Goal: Information Seeking & Learning: Learn about a topic

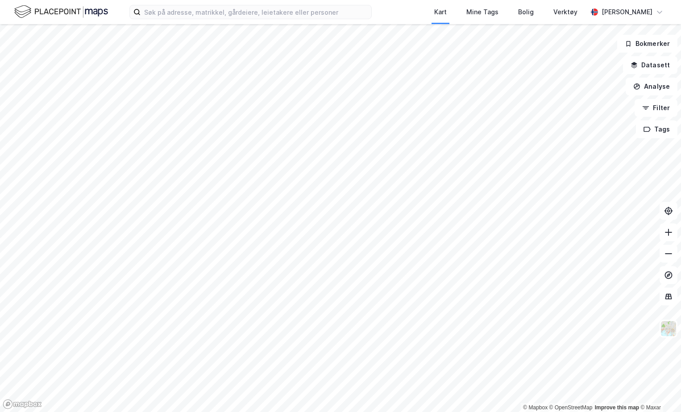
click at [166, 19] on div "Kart Mine Tags Bolig Verktøy Julie Hille" at bounding box center [340, 12] width 681 height 24
click at [165, 14] on input at bounding box center [256, 11] width 231 height 13
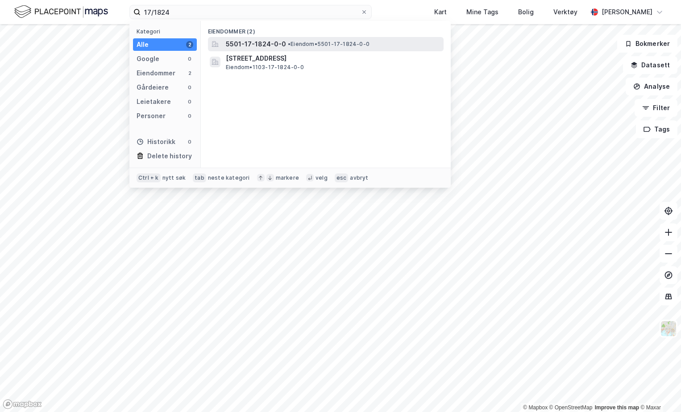
click at [273, 41] on span "5501-17-1824-0-0" at bounding box center [256, 44] width 60 height 11
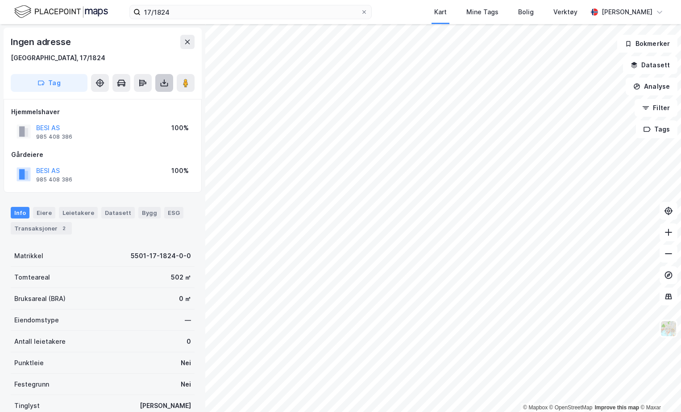
click at [163, 88] on button at bounding box center [164, 83] width 18 height 18
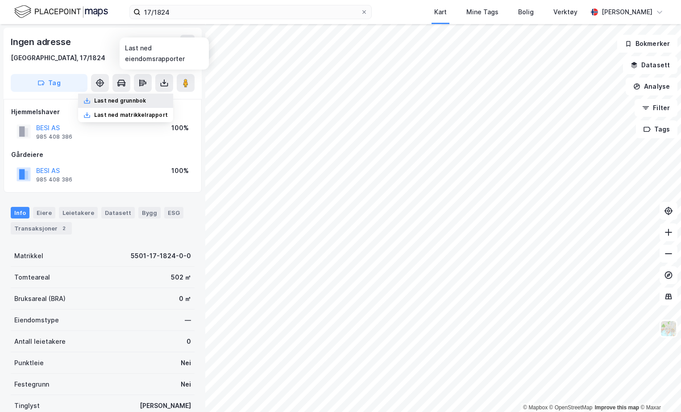
click at [146, 102] on div "Last ned grunnbok" at bounding box center [120, 100] width 52 height 7
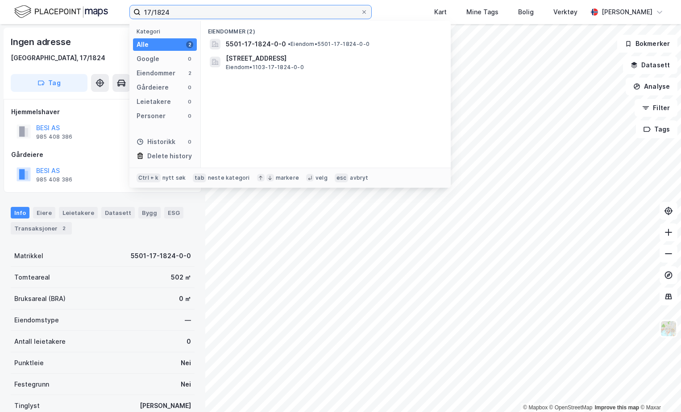
drag, startPoint x: 173, startPoint y: 10, endPoint x: 157, endPoint y: 15, distance: 16.8
click at [157, 15] on input "17/1824" at bounding box center [251, 11] width 220 height 13
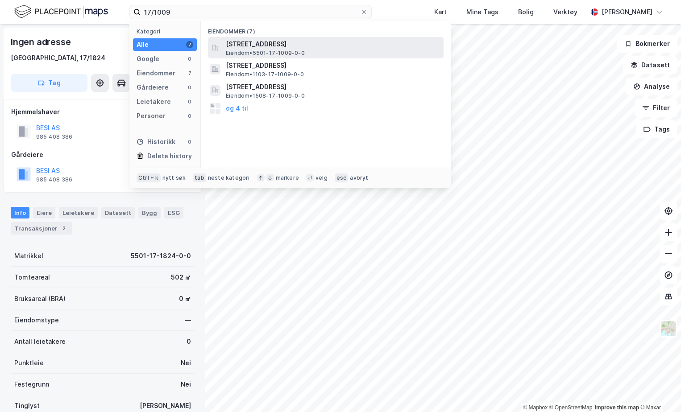
click at [270, 41] on span "[STREET_ADDRESS]" at bounding box center [333, 44] width 214 height 11
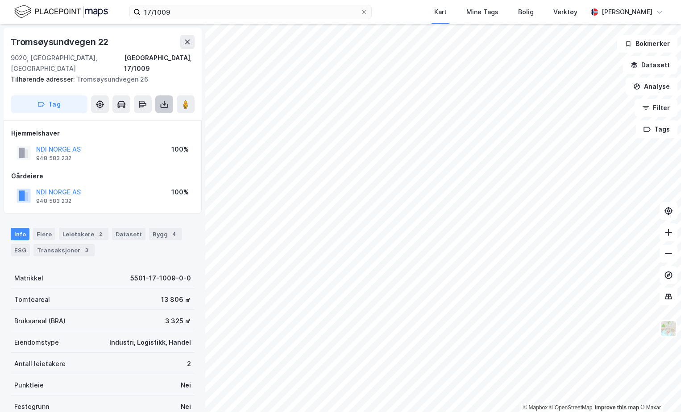
click at [161, 100] on icon at bounding box center [164, 104] width 9 height 9
click at [150, 115] on div "Last ned grunnbok" at bounding box center [125, 122] width 95 height 14
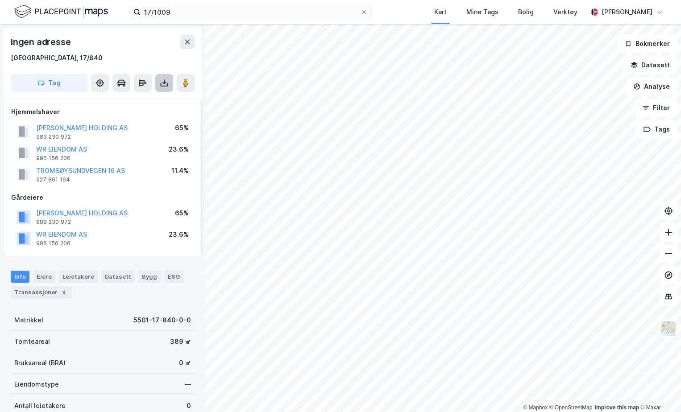
click at [156, 82] on button at bounding box center [164, 83] width 18 height 18
click at [152, 103] on div "Last ned grunnbok" at bounding box center [125, 101] width 95 height 14
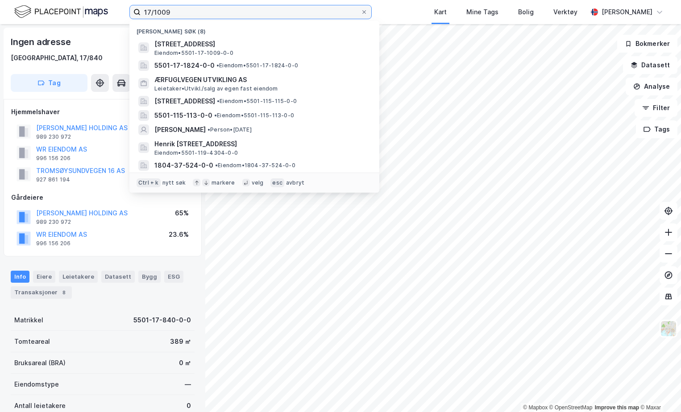
drag, startPoint x: 168, startPoint y: 11, endPoint x: 158, endPoint y: 8, distance: 10.1
click at [158, 8] on input "17/1009" at bounding box center [251, 11] width 220 height 13
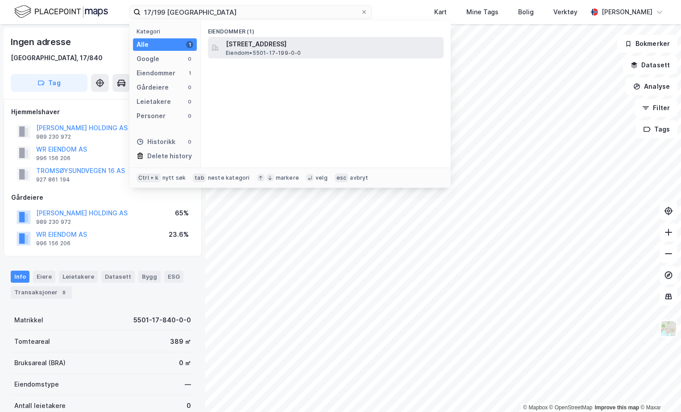
click at [248, 50] on span "Eiendom • 5501-17-199-0-0" at bounding box center [263, 53] width 75 height 7
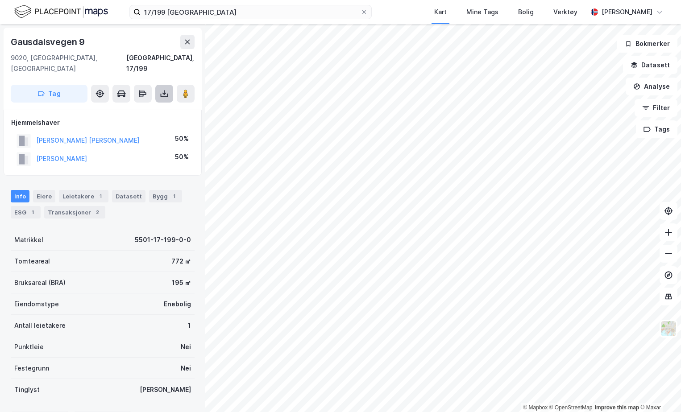
click at [157, 85] on button at bounding box center [164, 94] width 18 height 18
click at [137, 108] on div "Last ned grunnbok" at bounding box center [120, 111] width 52 height 7
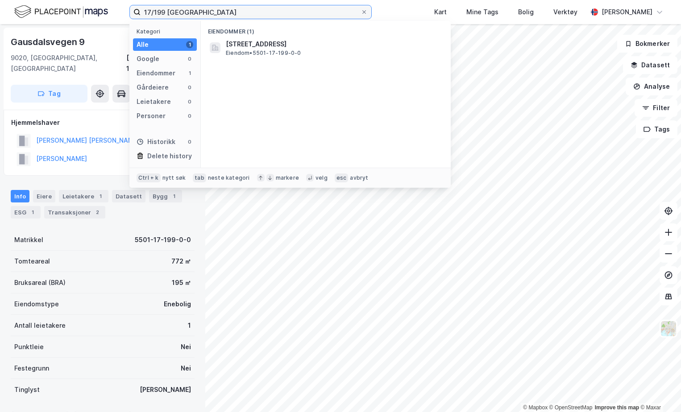
drag, startPoint x: 164, startPoint y: 10, endPoint x: 156, endPoint y: 11, distance: 8.5
click at [156, 11] on input "17/199 tromsø" at bounding box center [251, 11] width 220 height 13
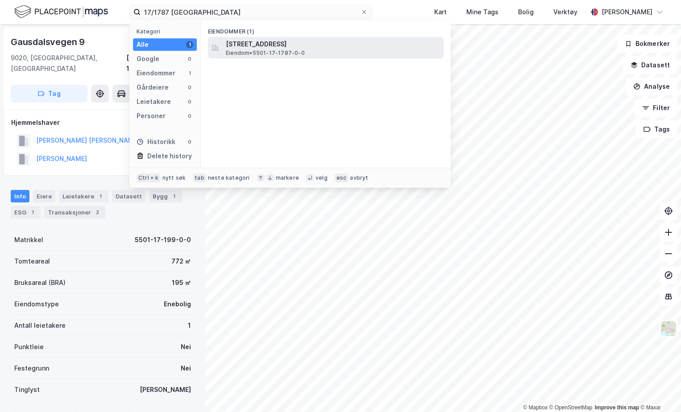
click at [286, 57] on div "Tromsøysundvegen 20A, 9020, TROMSDALEN, TROMSØ Eiendom • 5501-17-1787-0-0" at bounding box center [326, 47] width 236 height 21
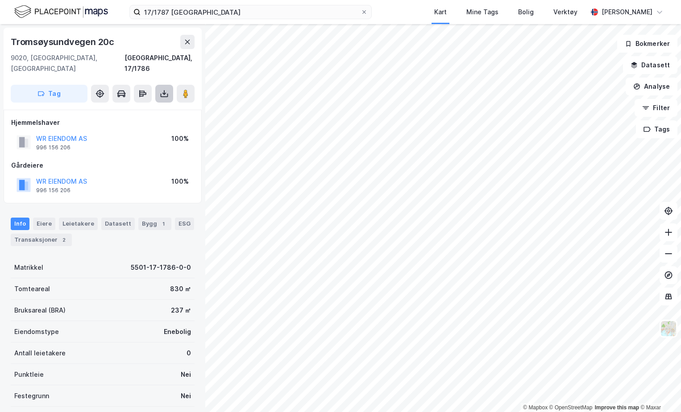
click at [168, 89] on icon at bounding box center [164, 93] width 9 height 9
click at [139, 108] on div "Last ned grunnbok" at bounding box center [120, 111] width 52 height 7
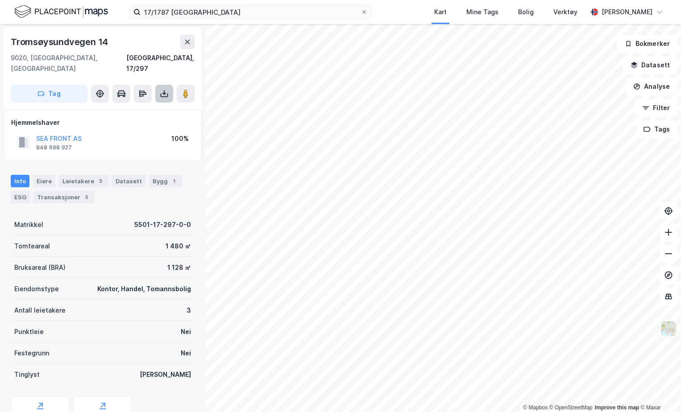
click at [167, 85] on button at bounding box center [164, 94] width 18 height 18
click at [144, 108] on div "Last ned grunnbok" at bounding box center [120, 111] width 52 height 7
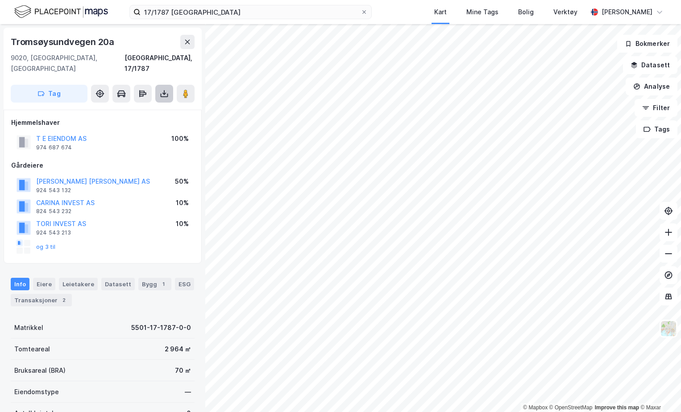
click at [160, 89] on icon at bounding box center [164, 93] width 9 height 9
click at [131, 108] on div "Last ned grunnbok" at bounding box center [120, 111] width 52 height 7
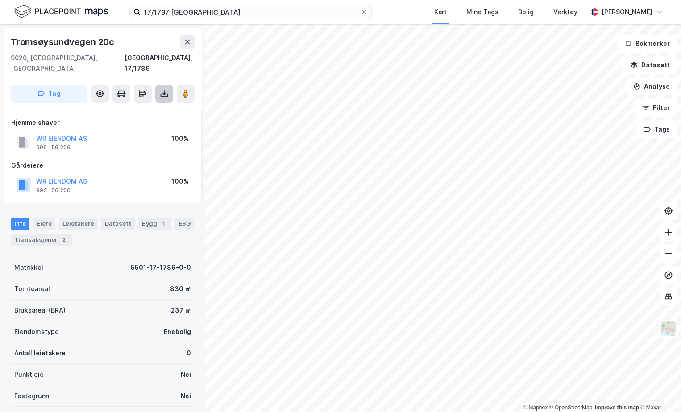
click at [167, 90] on button at bounding box center [164, 94] width 18 height 18
click at [166, 104] on div "Last ned grunnbok" at bounding box center [125, 111] width 95 height 14
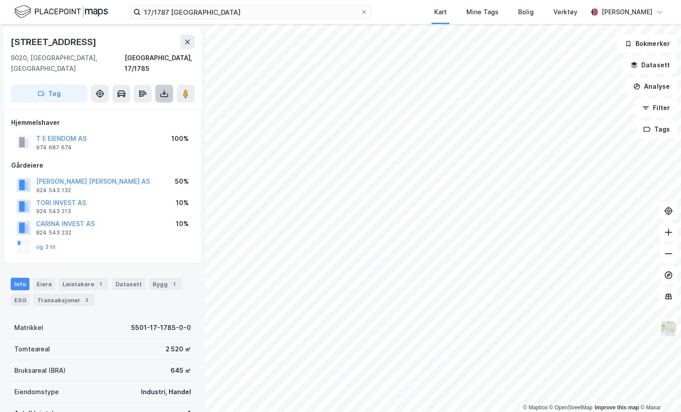
click at [163, 89] on icon at bounding box center [164, 93] width 9 height 9
click at [151, 104] on div "Last ned grunnbok" at bounding box center [125, 111] width 95 height 14
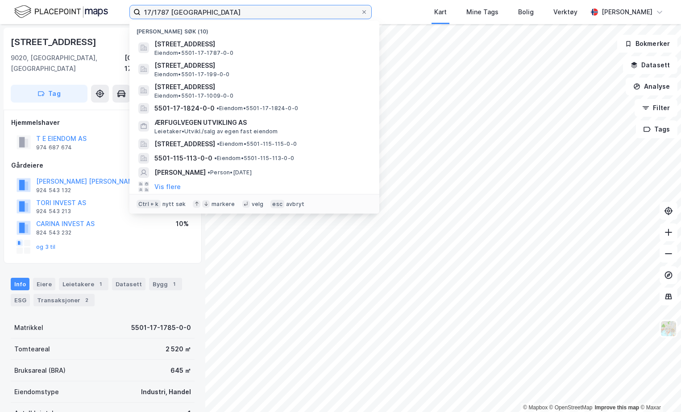
drag, startPoint x: 168, startPoint y: 12, endPoint x: 157, endPoint y: 12, distance: 11.2
click at [157, 12] on input "17/1787 tromsø" at bounding box center [251, 11] width 220 height 13
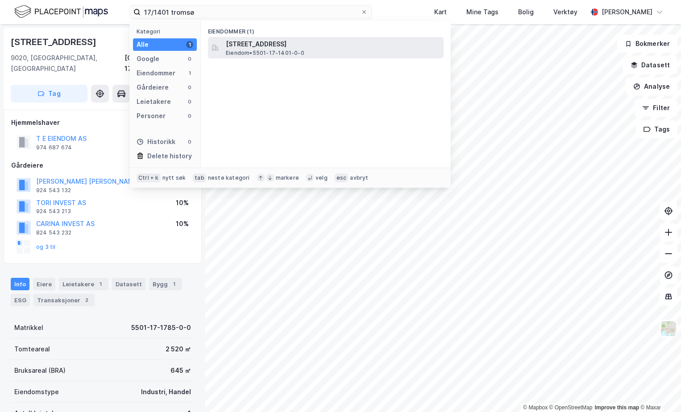
click at [284, 41] on span "[STREET_ADDRESS]" at bounding box center [333, 44] width 214 height 11
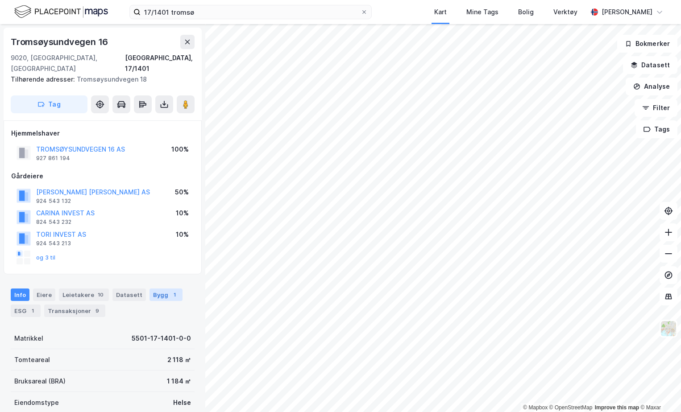
click at [154, 289] on div "Bygg 1" at bounding box center [165, 295] width 33 height 12
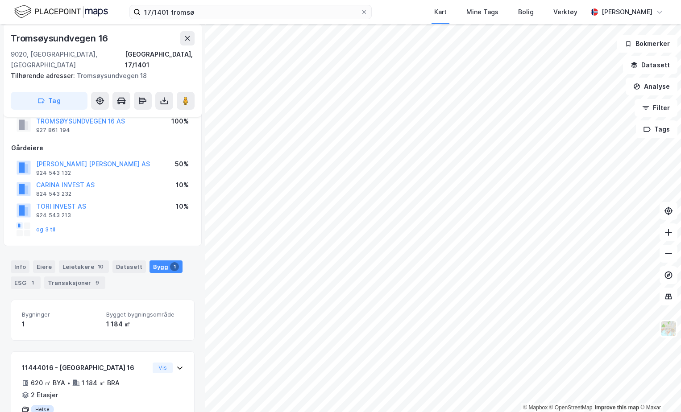
scroll to position [56, 0]
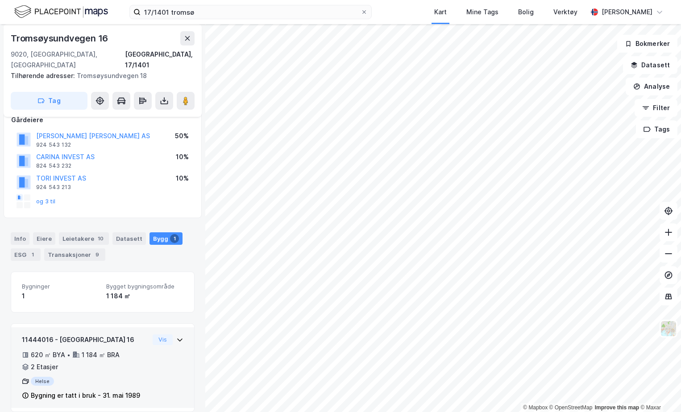
click at [179, 327] on div "11444016 - Tromsøysundvegen 16 620 ㎡ BYA • 1 184 ㎡ BRA • 2 Etasjer Helse Bygnin…" at bounding box center [102, 367] width 183 height 81
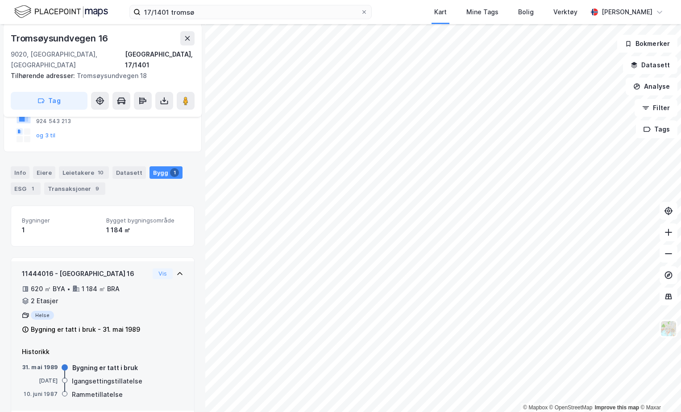
scroll to position [125, 0]
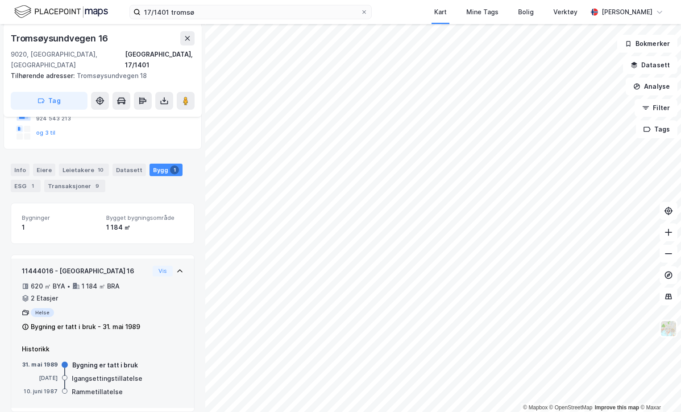
click at [42, 297] on div "11444016 - Tromsøysundvegen 16 620 ㎡ BYA • 1 184 ㎡ BRA • 2 Etasjer Helse Bygnin…" at bounding box center [85, 299] width 127 height 67
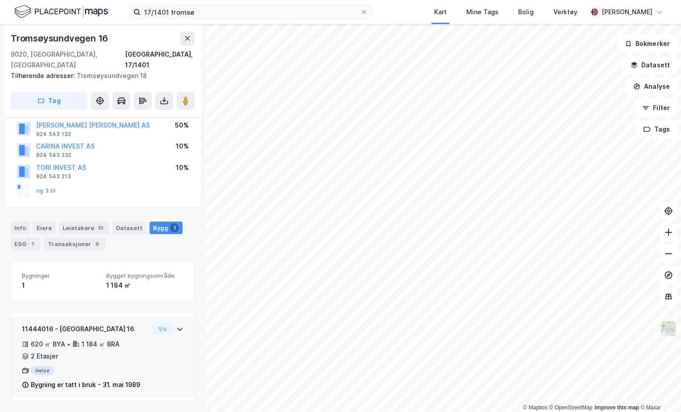
scroll to position [56, 0]
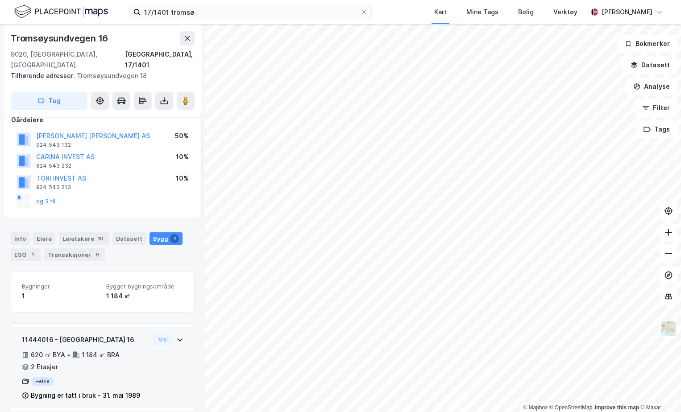
click at [141, 335] on div "11444016 - Tromsøysundvegen 16" at bounding box center [85, 340] width 127 height 11
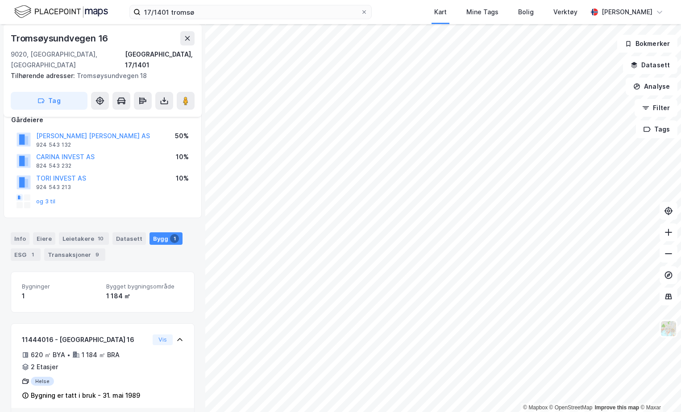
scroll to position [125, 0]
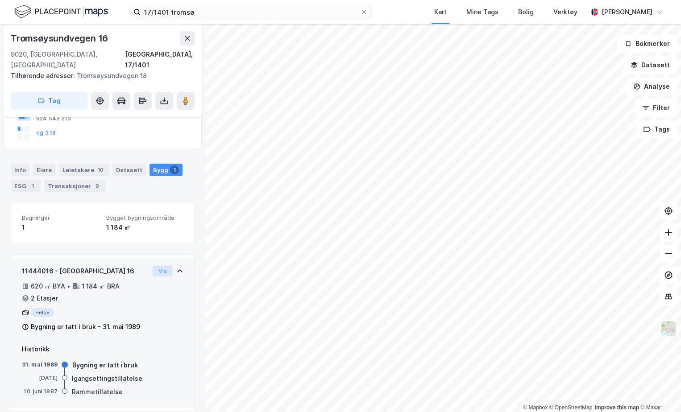
click at [153, 266] on button "Vis" at bounding box center [163, 271] width 20 height 11
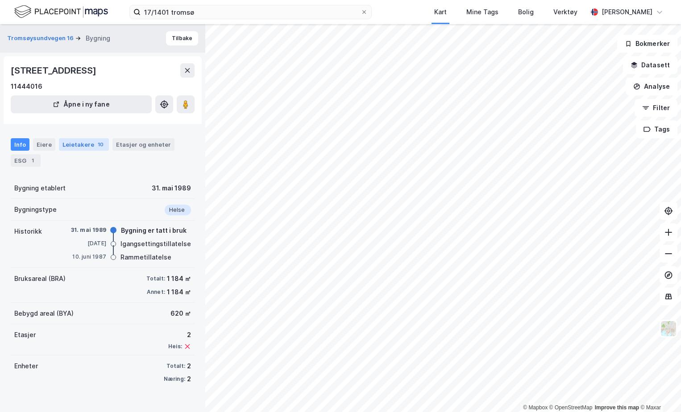
click at [90, 144] on div "Leietakere 10" at bounding box center [84, 144] width 50 height 12
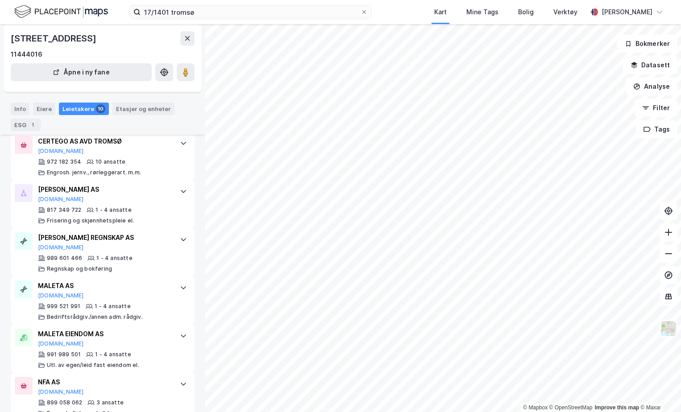
scroll to position [312, 0]
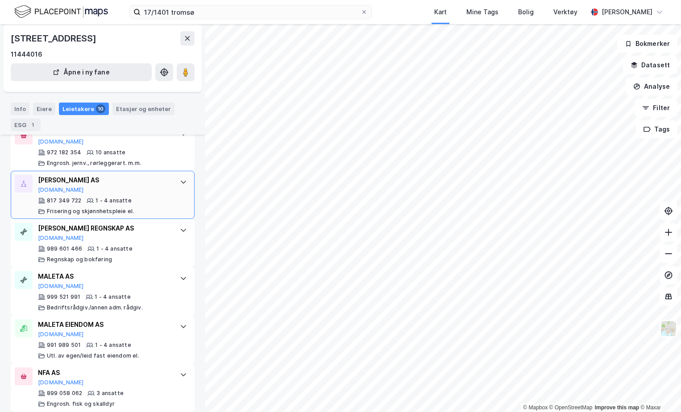
click at [180, 180] on icon at bounding box center [183, 181] width 7 height 7
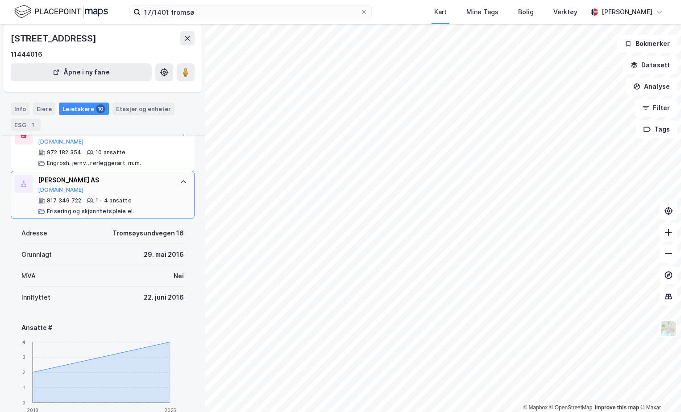
click at [180, 180] on icon at bounding box center [183, 181] width 7 height 7
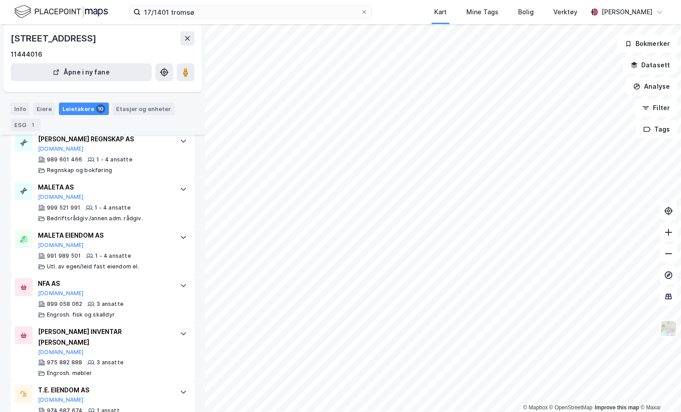
scroll to position [419, 0]
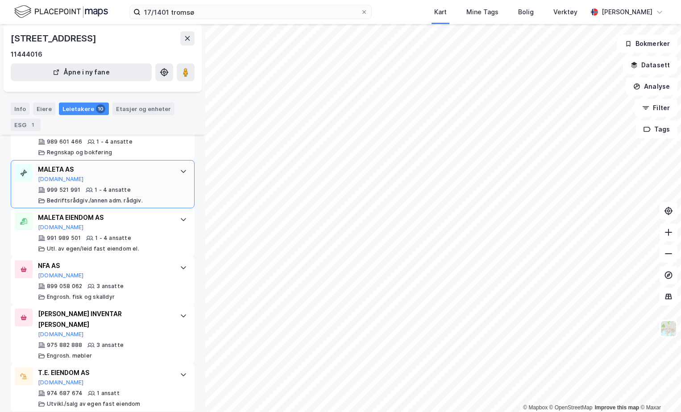
click at [176, 177] on div at bounding box center [183, 171] width 14 height 14
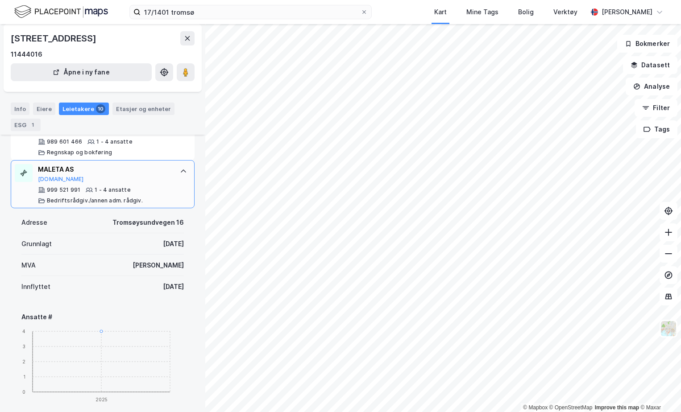
click at [176, 177] on div at bounding box center [183, 171] width 14 height 14
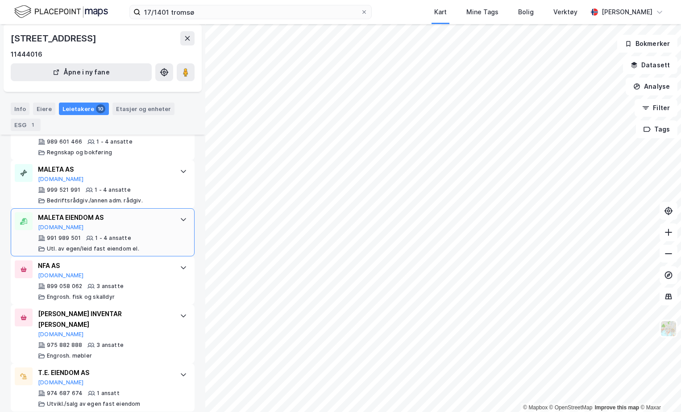
click at [180, 220] on icon at bounding box center [183, 219] width 7 height 7
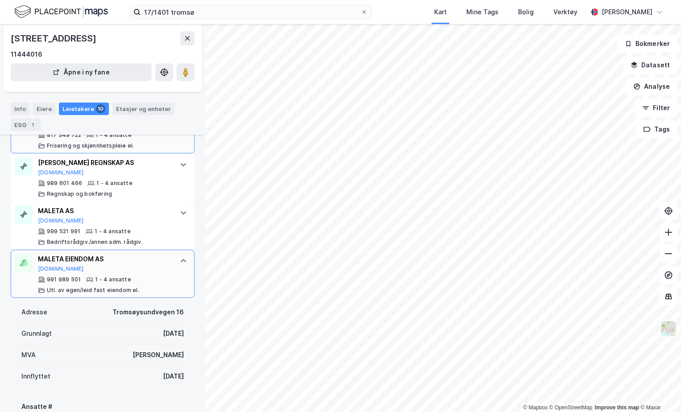
scroll to position [375, 0]
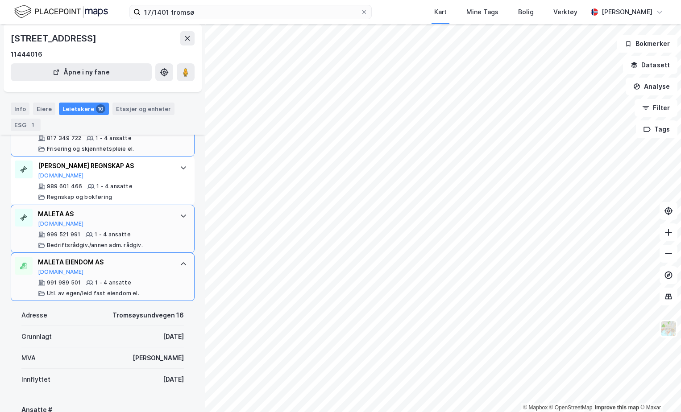
click at [176, 210] on div at bounding box center [183, 216] width 14 height 14
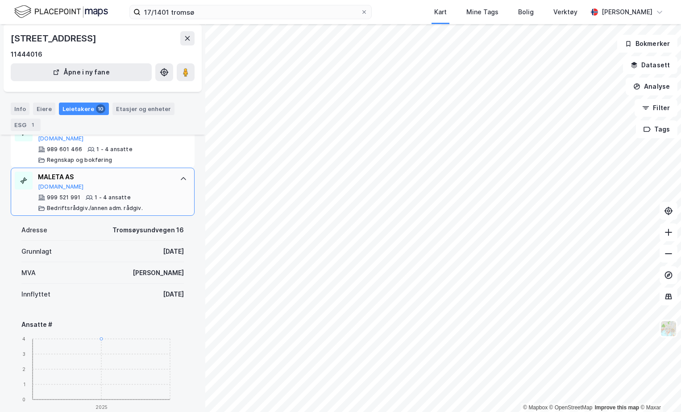
scroll to position [419, 0]
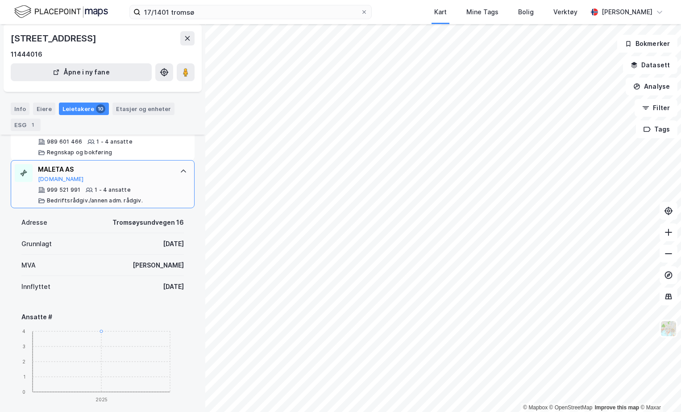
click at [180, 173] on icon at bounding box center [183, 171] width 7 height 7
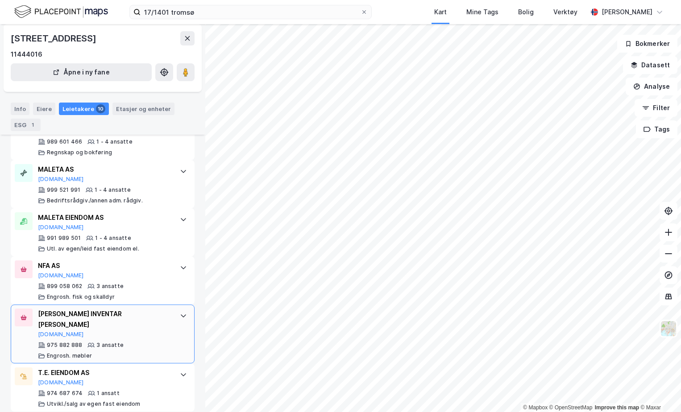
click at [176, 321] on div at bounding box center [183, 316] width 14 height 14
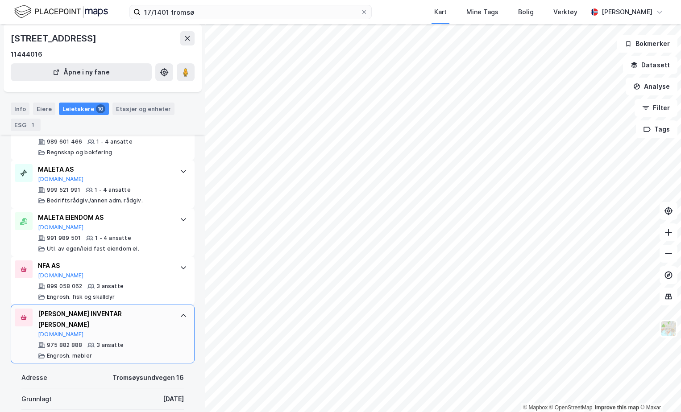
click at [176, 321] on div at bounding box center [183, 316] width 14 height 14
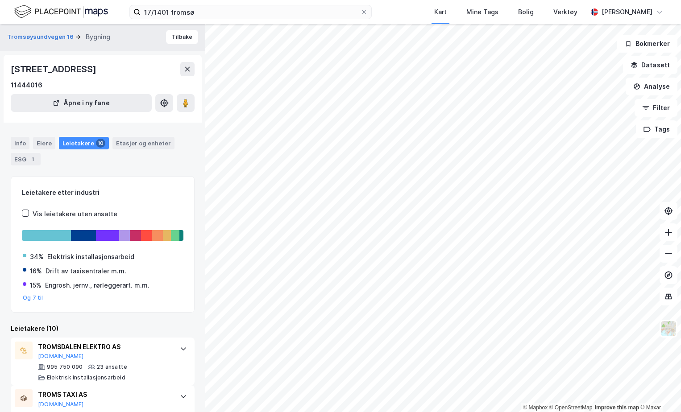
scroll to position [0, 0]
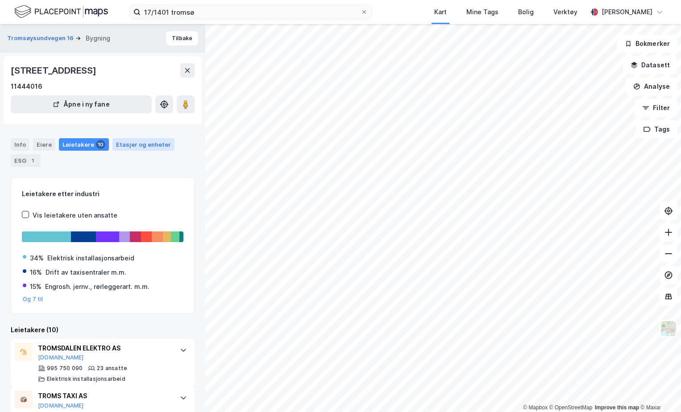
click at [146, 142] on div "Etasjer og enheter" at bounding box center [143, 145] width 55 height 8
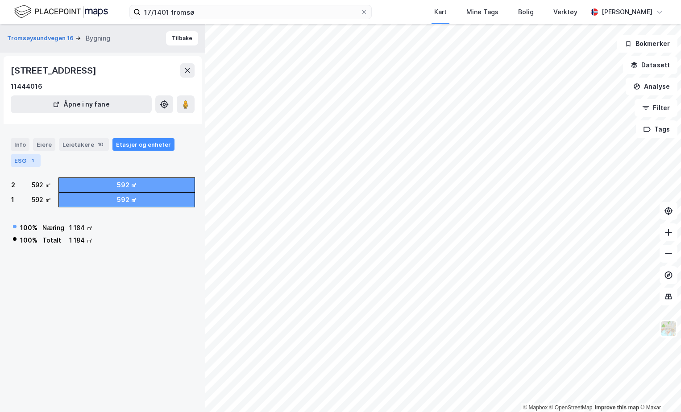
click at [30, 158] on div "1" at bounding box center [32, 160] width 9 height 9
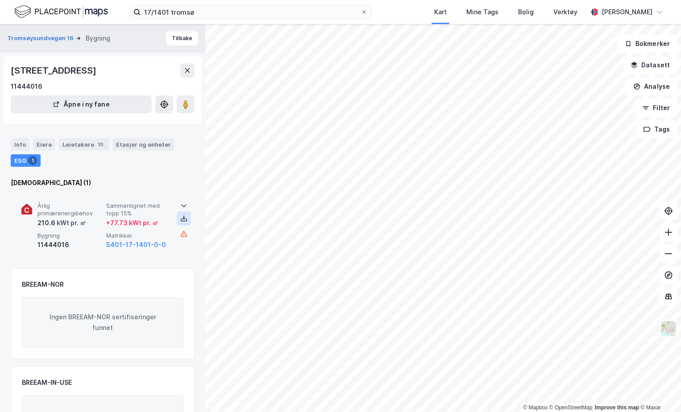
click at [182, 220] on icon at bounding box center [183, 218] width 7 height 7
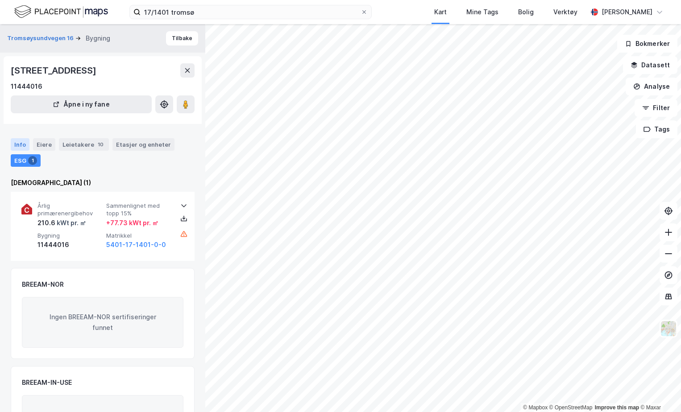
click at [19, 141] on div "Info" at bounding box center [20, 144] width 19 height 12
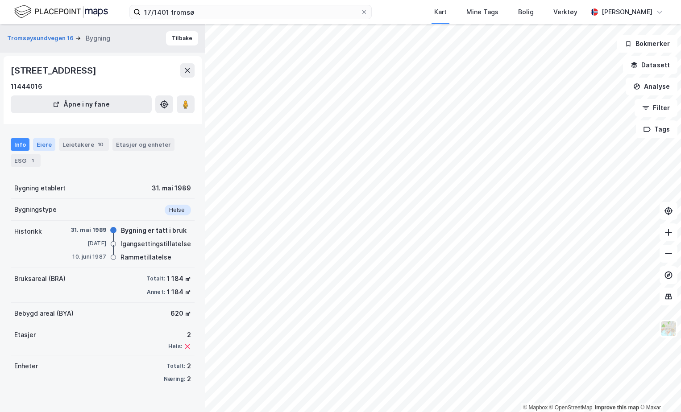
click at [37, 142] on div "Eiere" at bounding box center [44, 144] width 22 height 12
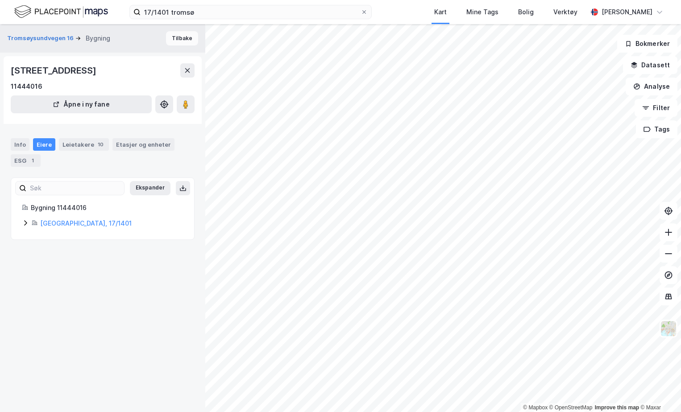
click at [170, 39] on button "Tilbake" at bounding box center [182, 38] width 32 height 14
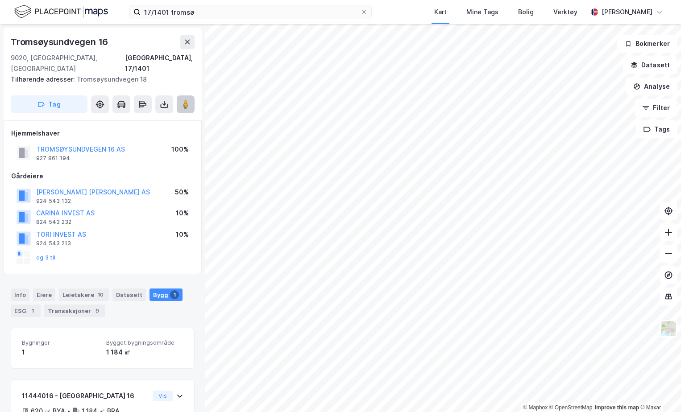
scroll to position [0, 0]
click at [174, 95] on div "Tag" at bounding box center [103, 104] width 184 height 18
click at [165, 99] on icon at bounding box center [164, 103] width 9 height 9
click at [158, 132] on div "Last ned matrikkelrapport" at bounding box center [131, 135] width 74 height 7
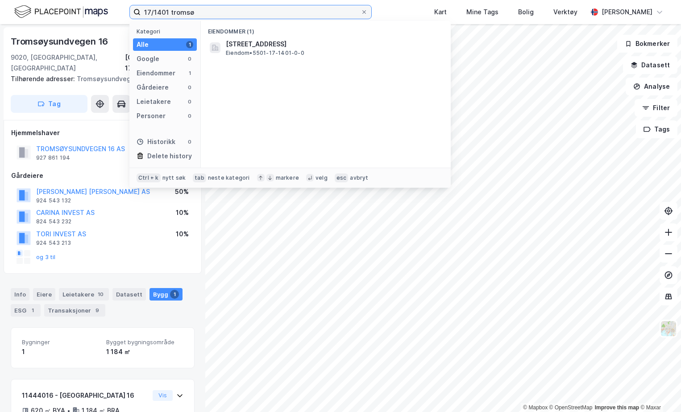
drag, startPoint x: 167, startPoint y: 13, endPoint x: 155, endPoint y: 11, distance: 12.8
click at [155, 11] on input "17/1401 tromsø" at bounding box center [251, 11] width 220 height 13
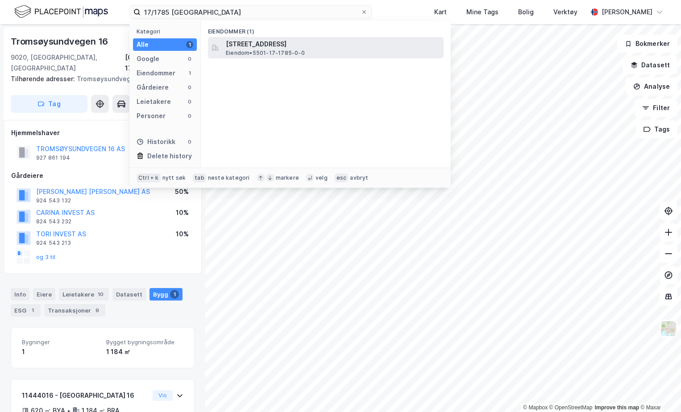
click at [287, 38] on div "Tromsøysundvegen 20B, 9020, TROMSDALEN, TROMSØ Eiendom • 5501-17-1785-0-0" at bounding box center [326, 47] width 236 height 21
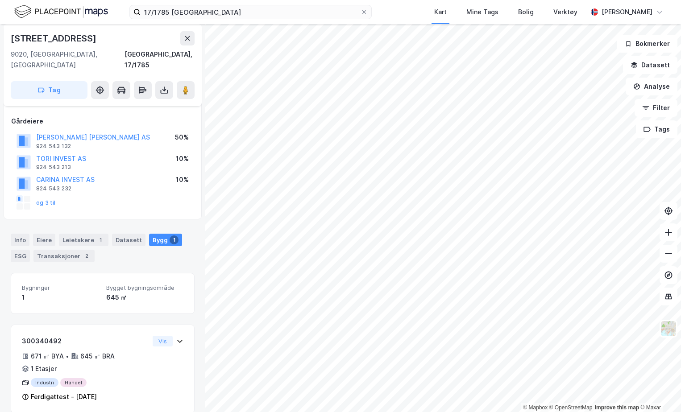
scroll to position [46, 0]
click at [163, 86] on icon at bounding box center [164, 90] width 9 height 9
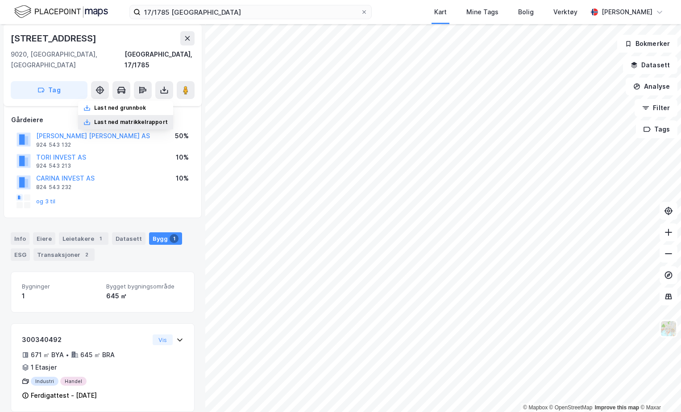
click at [142, 119] on div "Last ned matrikkelrapport" at bounding box center [131, 122] width 74 height 7
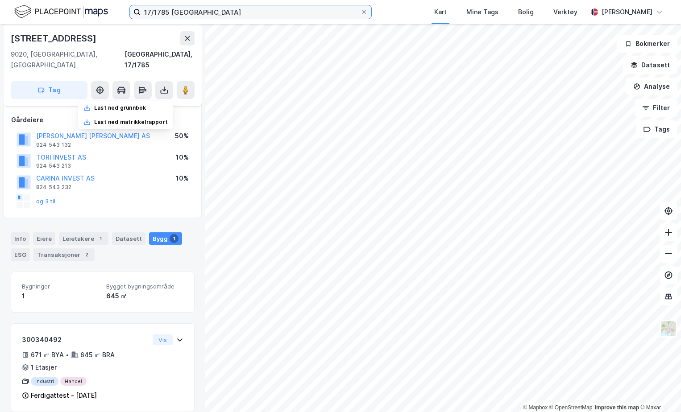
click at [169, 11] on input "17/1785 tromsø" at bounding box center [251, 11] width 220 height 13
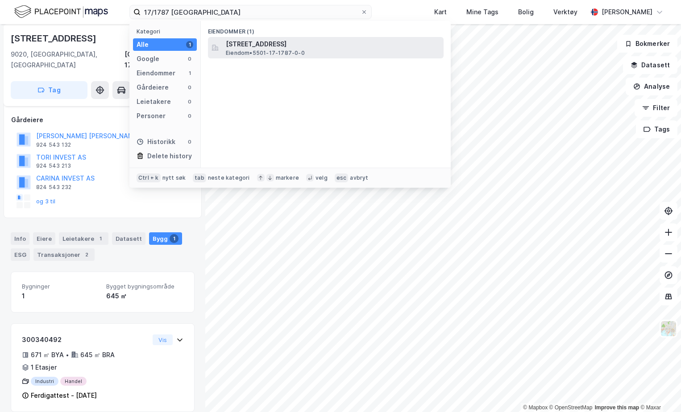
click at [279, 54] on span "Eiendom • 5501-17-1787-0-0" at bounding box center [265, 53] width 79 height 7
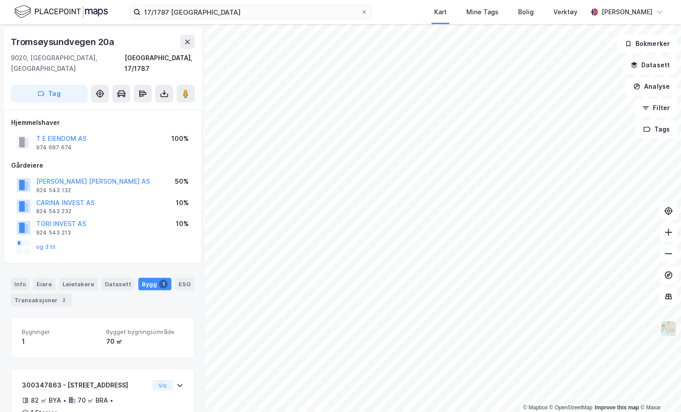
scroll to position [46, 0]
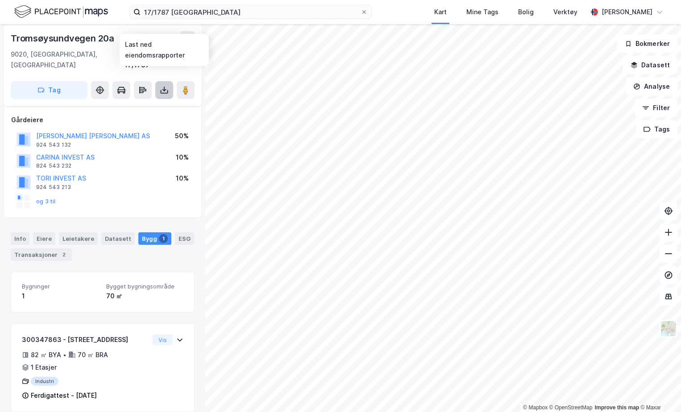
click at [162, 86] on icon at bounding box center [164, 90] width 9 height 9
click at [149, 119] on div "Last ned matrikkelrapport" at bounding box center [131, 122] width 74 height 7
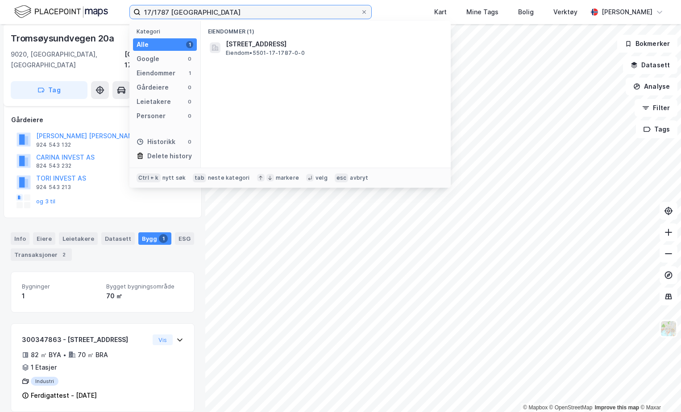
drag, startPoint x: 167, startPoint y: 11, endPoint x: 155, endPoint y: 10, distance: 12.6
click at [155, 10] on input "17/1787 tromsø" at bounding box center [251, 11] width 220 height 13
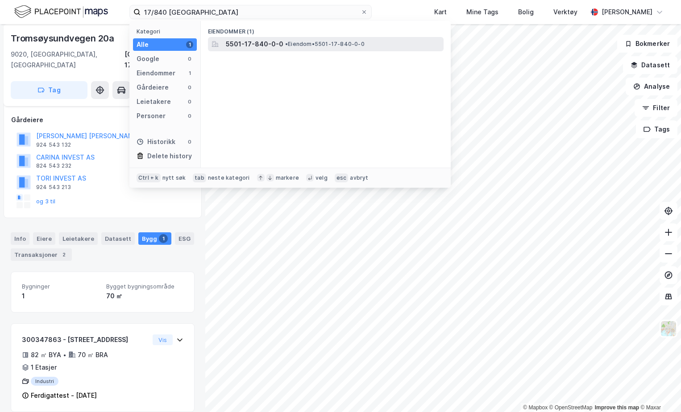
click at [269, 47] on span "5501-17-840-0-0" at bounding box center [255, 44] width 58 height 11
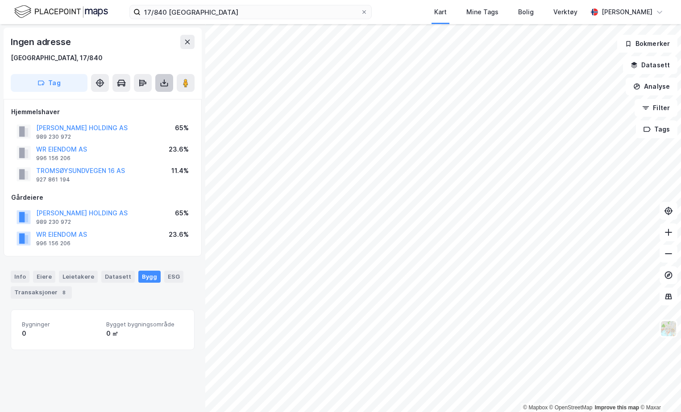
click at [162, 79] on icon at bounding box center [164, 83] width 9 height 9
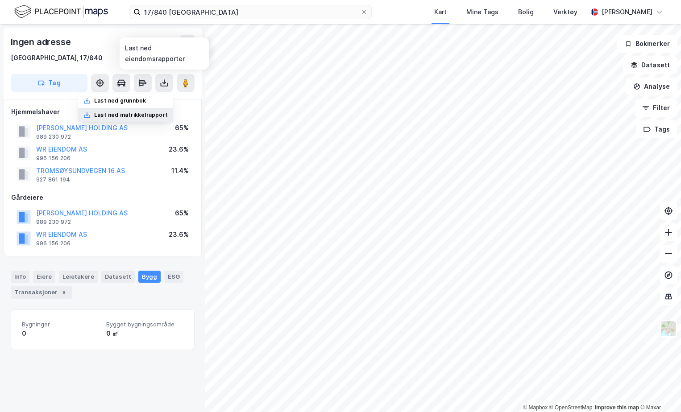
click at [149, 112] on div "Last ned matrikkelrapport" at bounding box center [131, 115] width 74 height 7
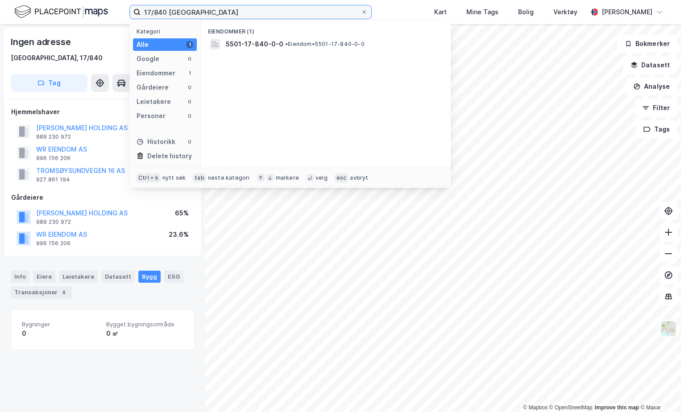
drag, startPoint x: 168, startPoint y: 13, endPoint x: 155, endPoint y: 12, distance: 13.4
click at [155, 12] on input "17/840 tromsø" at bounding box center [251, 11] width 220 height 13
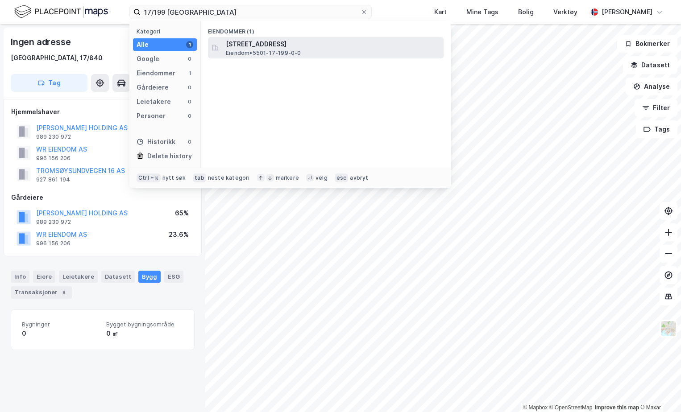
click at [294, 44] on span "[STREET_ADDRESS]" at bounding box center [333, 44] width 214 height 11
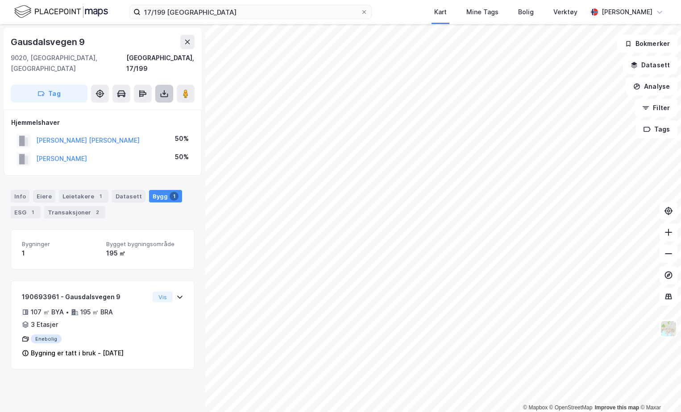
click at [172, 87] on button at bounding box center [164, 94] width 18 height 18
click at [152, 122] on div "Last ned matrikkelrapport" at bounding box center [131, 125] width 74 height 7
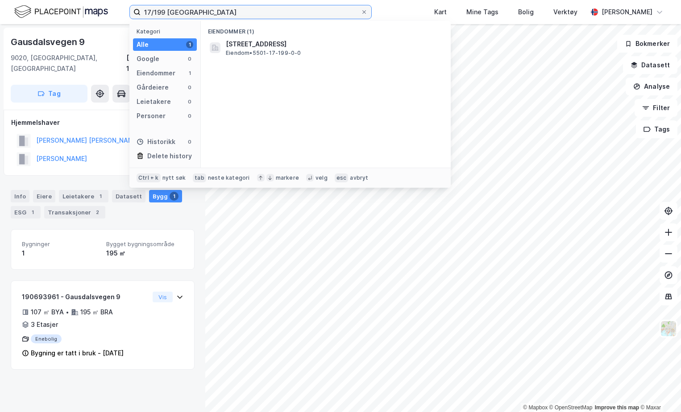
drag, startPoint x: 159, startPoint y: 11, endPoint x: 135, endPoint y: 11, distance: 23.6
click at [135, 11] on label "17/199 tromsø" at bounding box center [250, 12] width 242 height 14
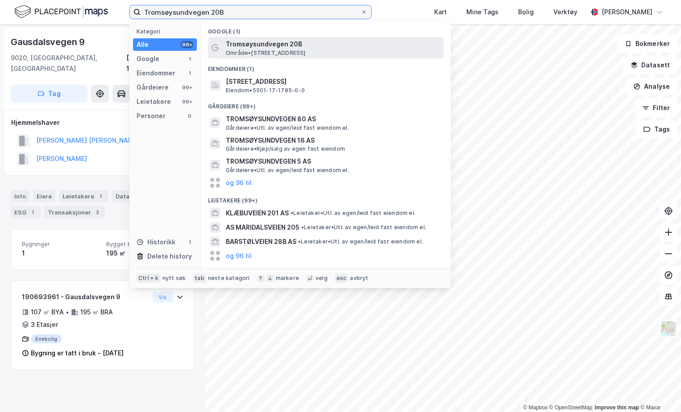
type input "Tromsøysundvegen 20B"
click at [270, 51] on span "Område • Tromsøysundvegen 20B, 9020 Tromsdalen" at bounding box center [266, 53] width 80 height 7
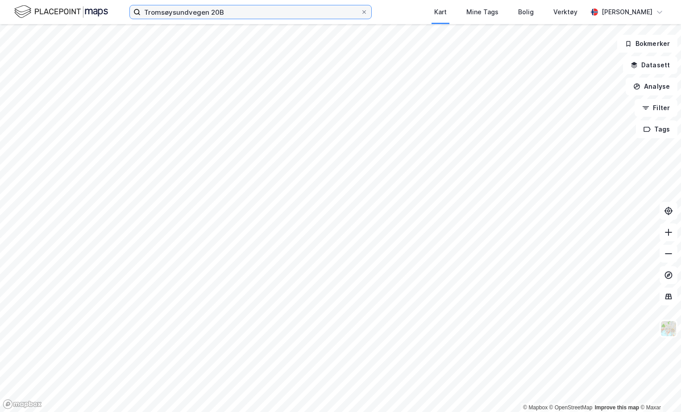
click at [243, 12] on input "Tromsøysundvegen 20B" at bounding box center [251, 11] width 220 height 13
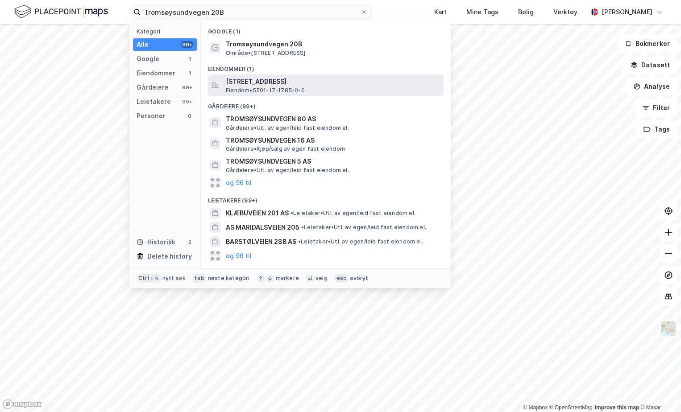
click at [267, 81] on span "[STREET_ADDRESS]" at bounding box center [333, 81] width 214 height 11
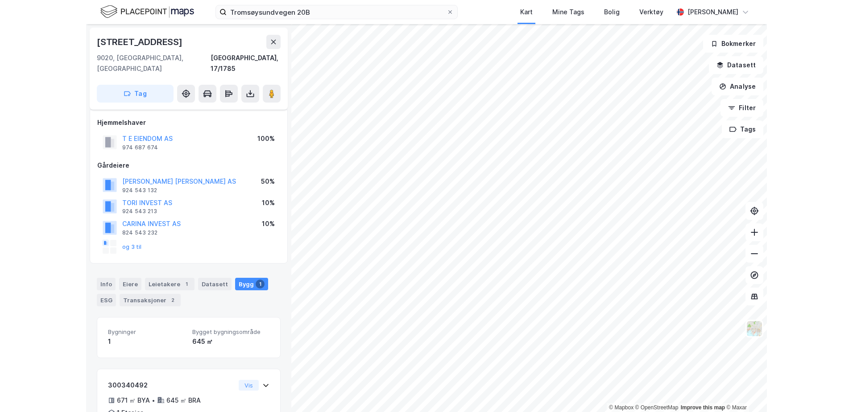
scroll to position [46, 0]
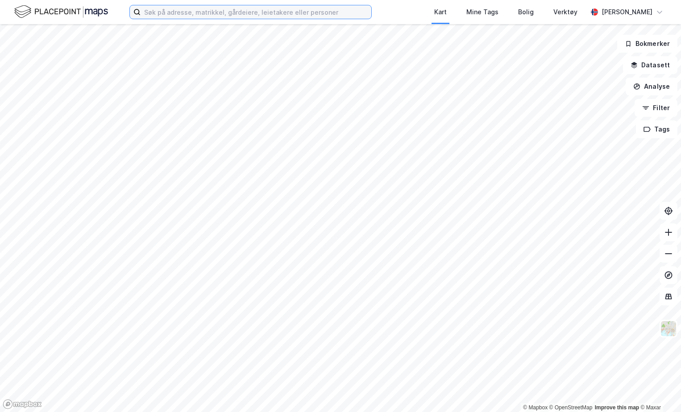
click at [230, 8] on input at bounding box center [256, 11] width 231 height 13
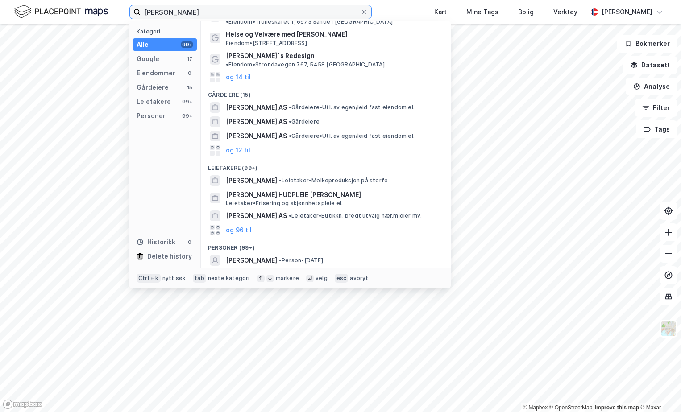
scroll to position [60, 0]
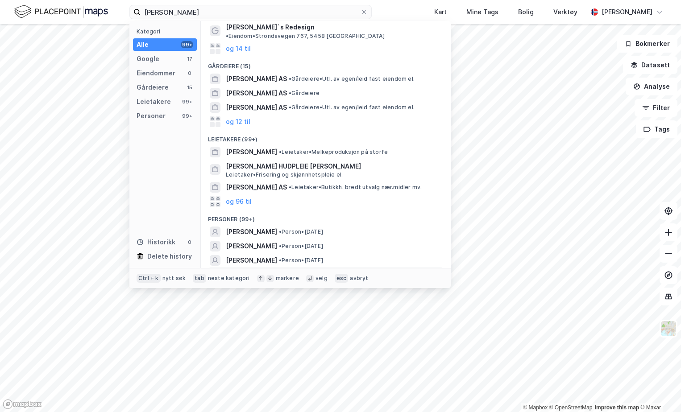
click at [262, 268] on div "og 96 til" at bounding box center [326, 275] width 236 height 14
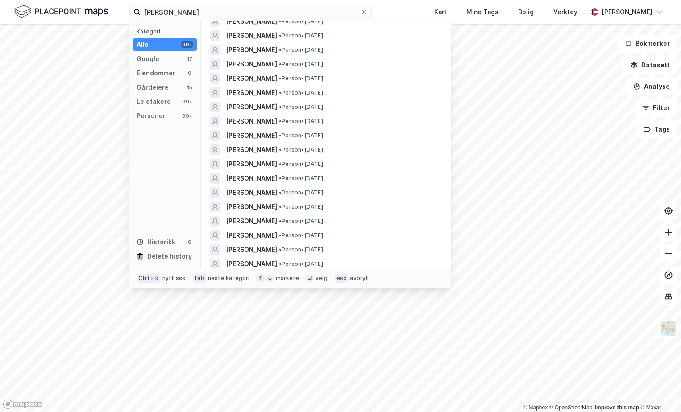
scroll to position [1086, 0]
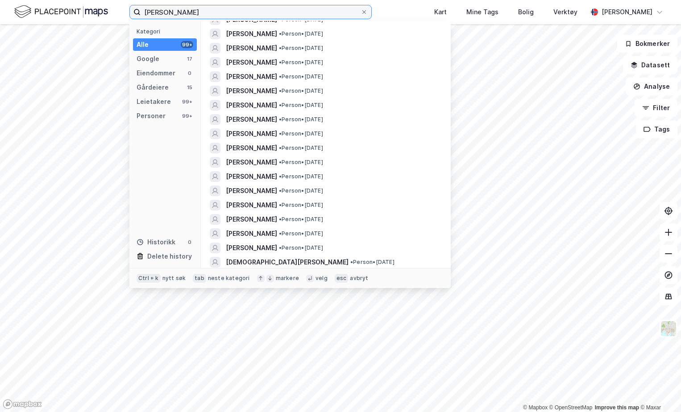
drag, startPoint x: 219, startPoint y: 8, endPoint x: 47, endPoint y: -4, distance: 171.7
click at [47, 0] on html "[PERSON_NAME] Kategori Alle 99+ Google 17 Eiendommer 0 Gårdeiere 15 Leietakere …" at bounding box center [340, 206] width 681 height 412
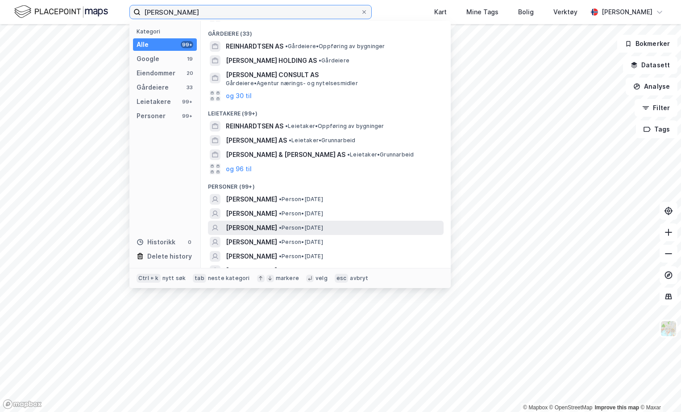
scroll to position [178, 0]
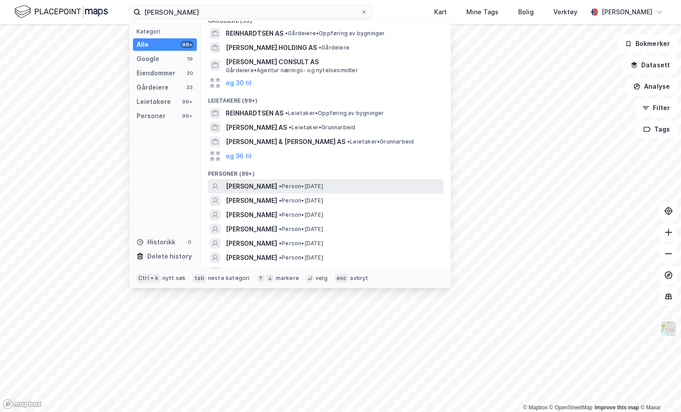
click at [302, 186] on span "• Person • [DATE]" at bounding box center [301, 186] width 44 height 7
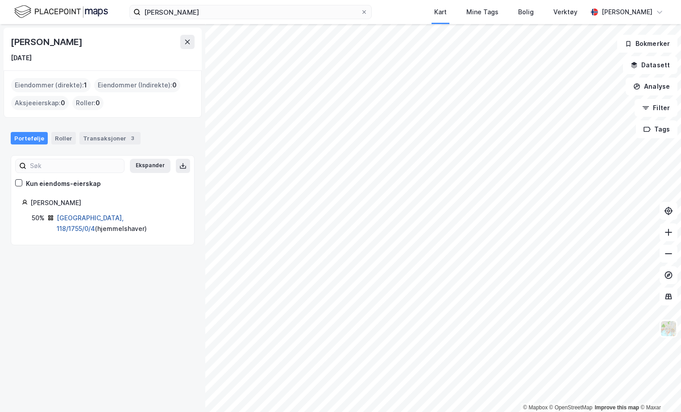
click at [80, 221] on link "[GEOGRAPHIC_DATA], 118/1755/0/4" at bounding box center [90, 223] width 67 height 18
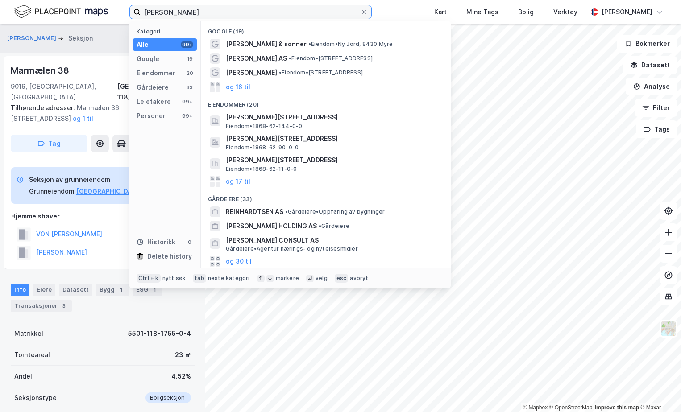
drag, startPoint x: 219, startPoint y: 10, endPoint x: 46, endPoint y: 11, distance: 172.6
click at [46, 11] on div "[PERSON_NAME] Kategori Alle 99+ Google 19 Eiendommer 20 Gårdeiere 33 Leietakere…" at bounding box center [340, 12] width 681 height 24
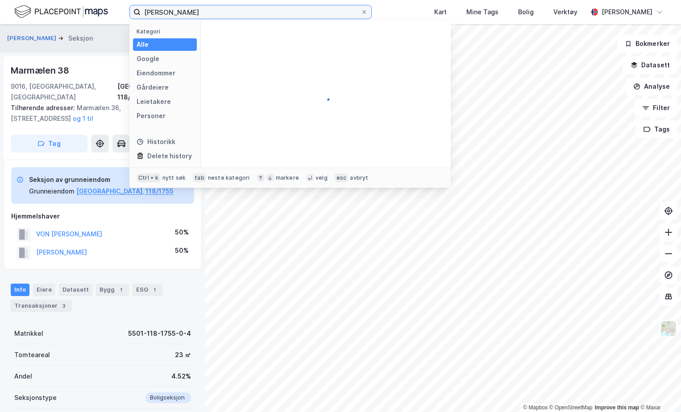
type input "[PERSON_NAME]"
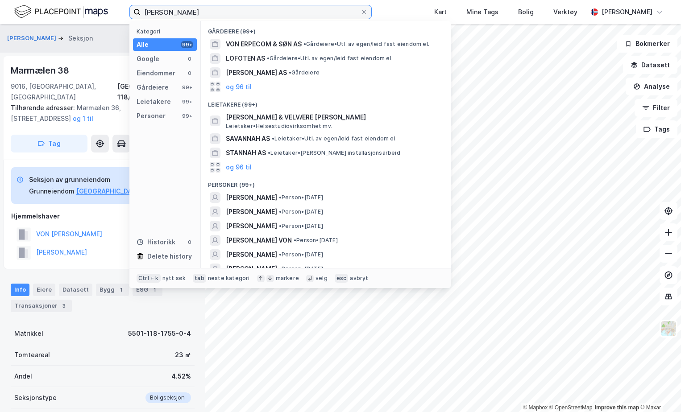
drag, startPoint x: 234, startPoint y: 12, endPoint x: 73, endPoint y: 8, distance: 161.1
click at [78, 11] on div "[PERSON_NAME] Kategori Alle 99+ Google 0 Eiendommer 0 Gårdeiere 99+ Leietakere …" at bounding box center [340, 12] width 681 height 24
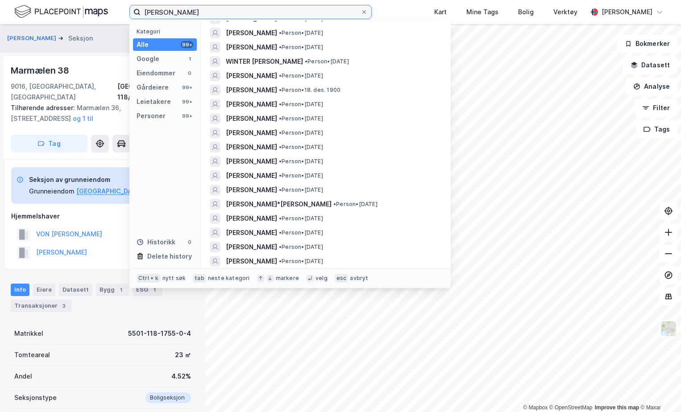
scroll to position [223, 0]
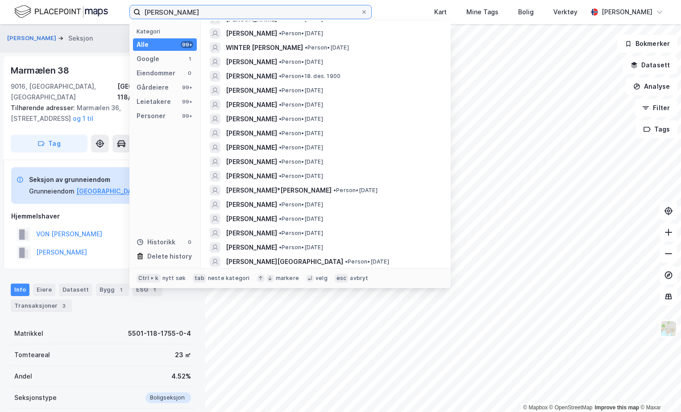
type input "[PERSON_NAME]"
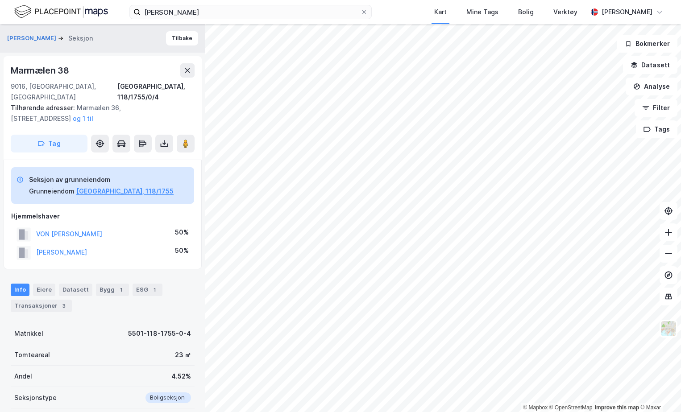
click at [72, 14] on img at bounding box center [61, 12] width 94 height 16
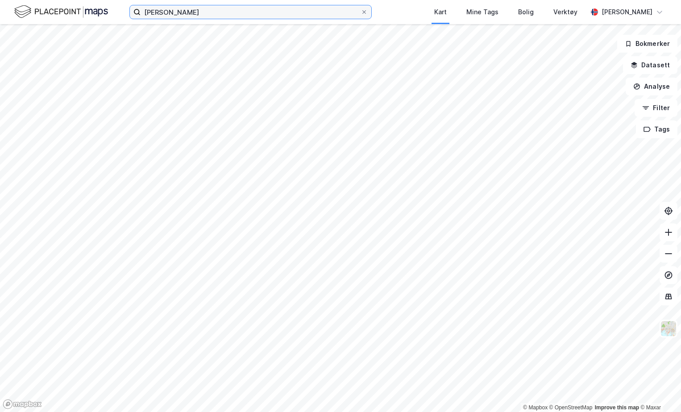
click at [88, 0] on html "[PERSON_NAME] Kart Mine Tags Bolig Verktøy [PERSON_NAME] © Mapbox © OpenStreetM…" at bounding box center [340, 206] width 681 height 412
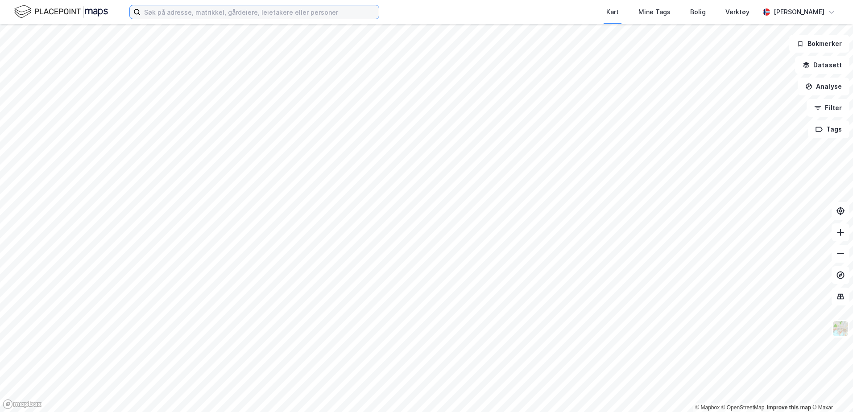
click at [214, 8] on input at bounding box center [260, 11] width 238 height 13
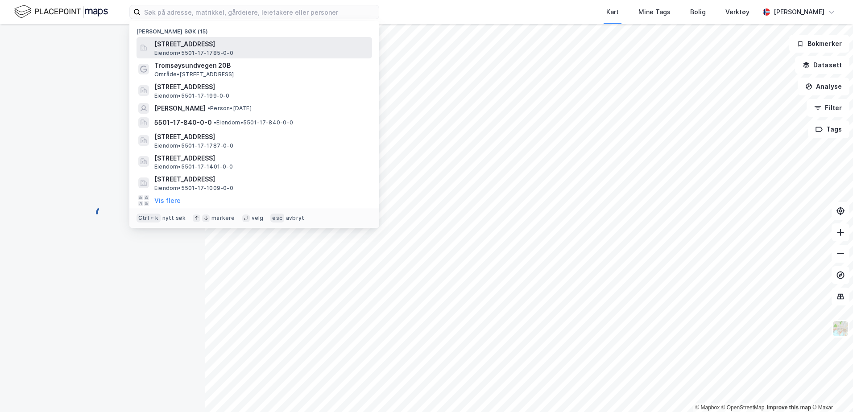
click at [237, 53] on div "Tromsøysundvegen 20B, 9020, TROMSDALEN, TROMSØ Eiendom • 5501-17-1785-0-0" at bounding box center [262, 48] width 216 height 18
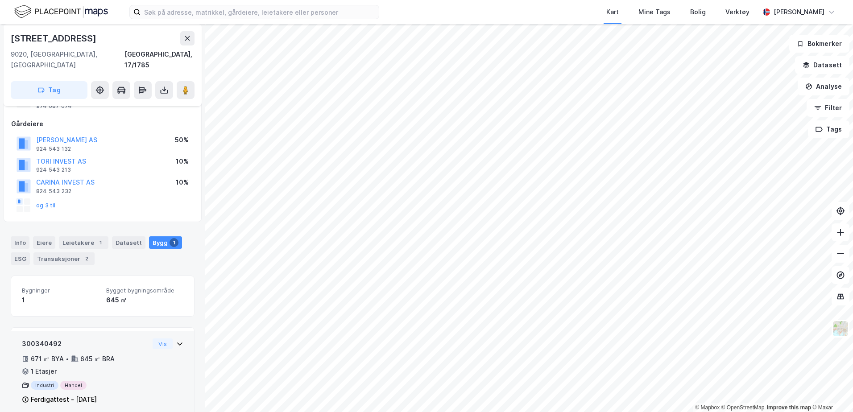
scroll to position [46, 0]
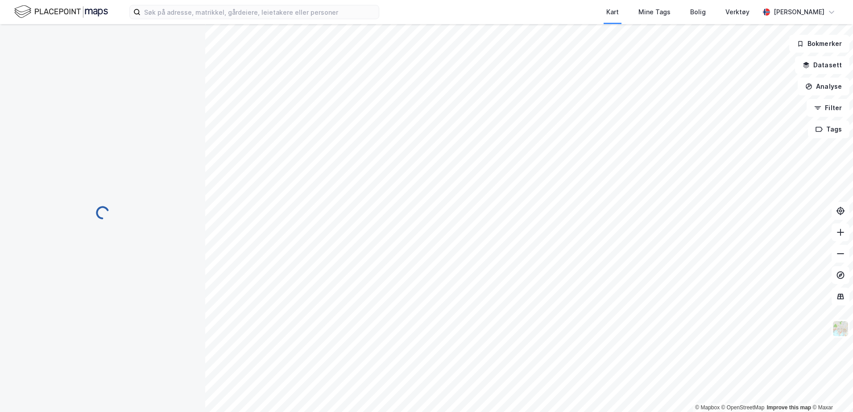
scroll to position [46, 0]
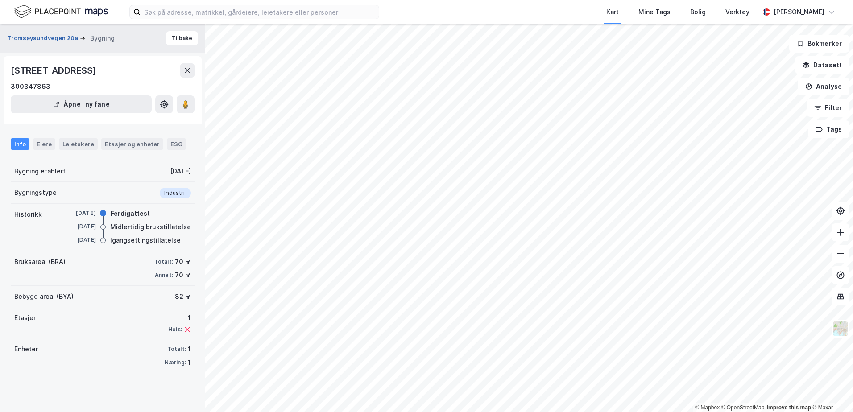
click at [52, 37] on button "Tromsøysundvegen 20a" at bounding box center [43, 38] width 73 height 9
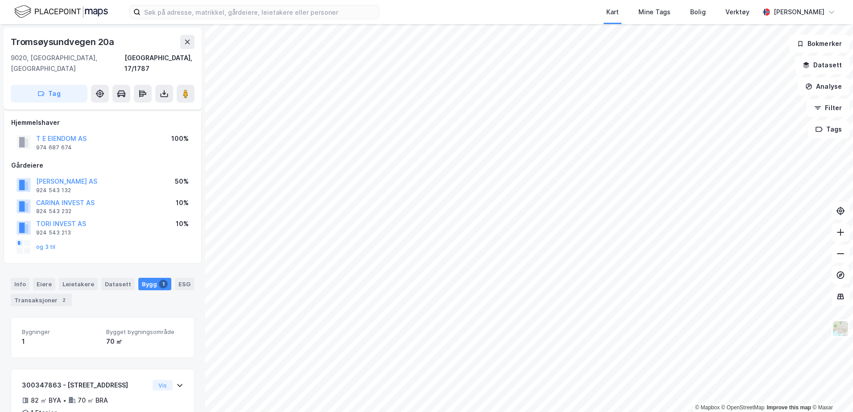
scroll to position [46, 0]
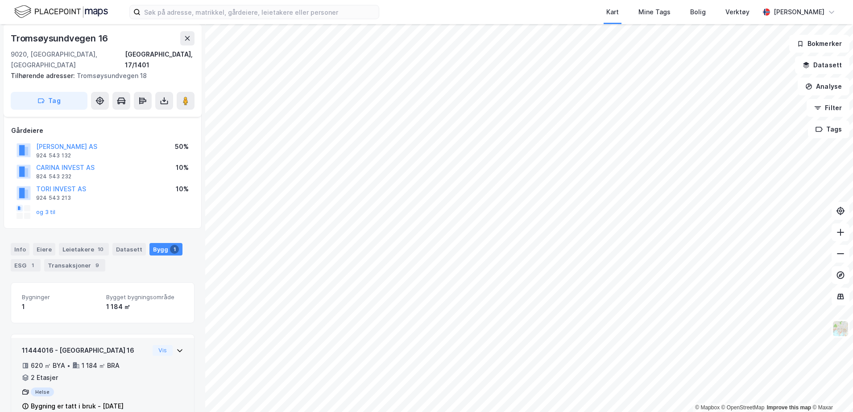
scroll to position [56, 0]
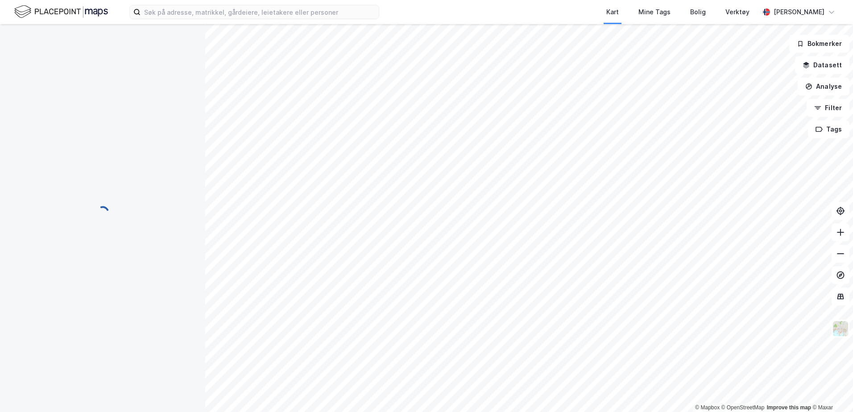
scroll to position [19, 0]
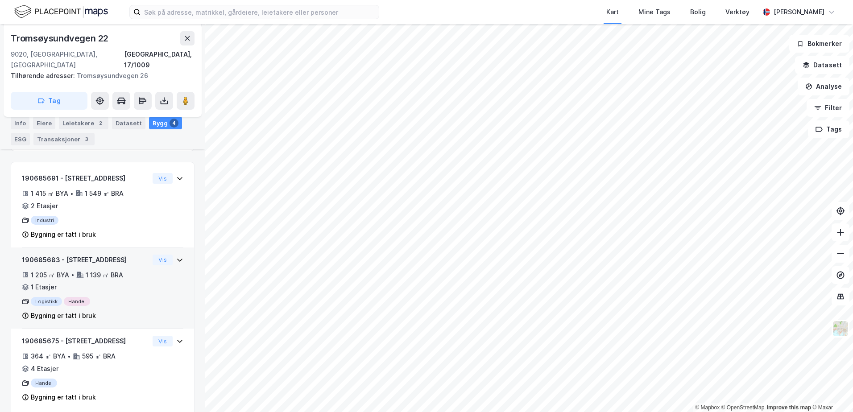
scroll to position [89, 0]
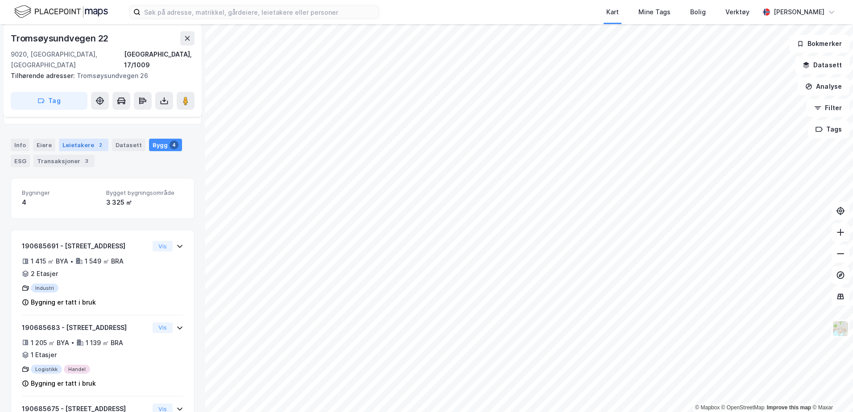
click at [86, 139] on div "Leietakere 2" at bounding box center [84, 145] width 50 height 12
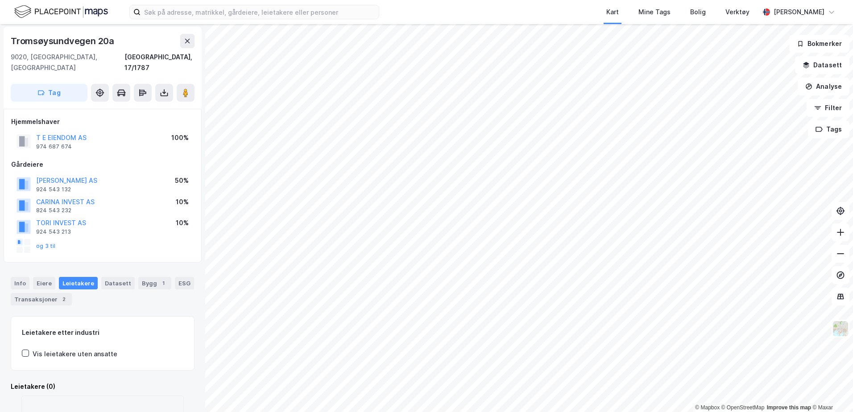
scroll to position [46, 0]
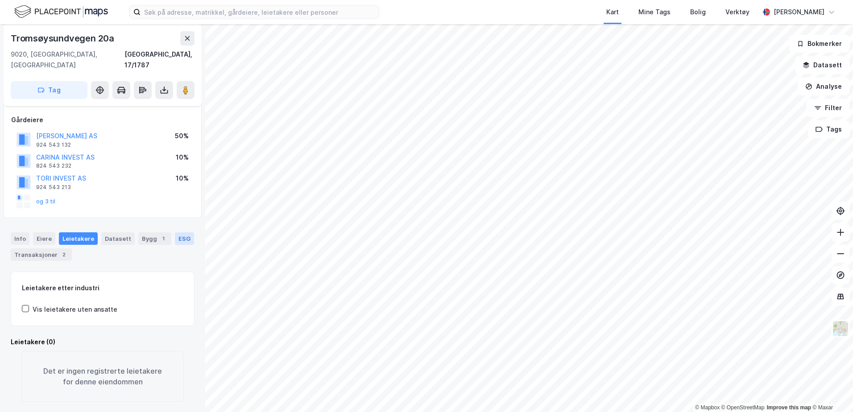
click at [175, 232] on div "ESG" at bounding box center [184, 238] width 19 height 12
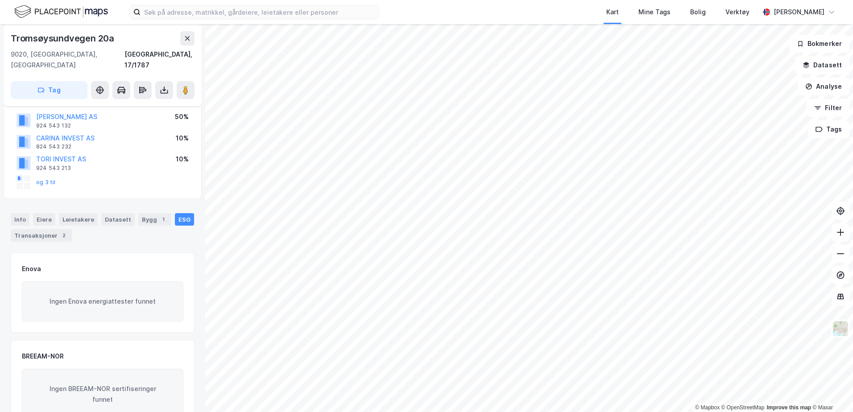
scroll to position [45, 0]
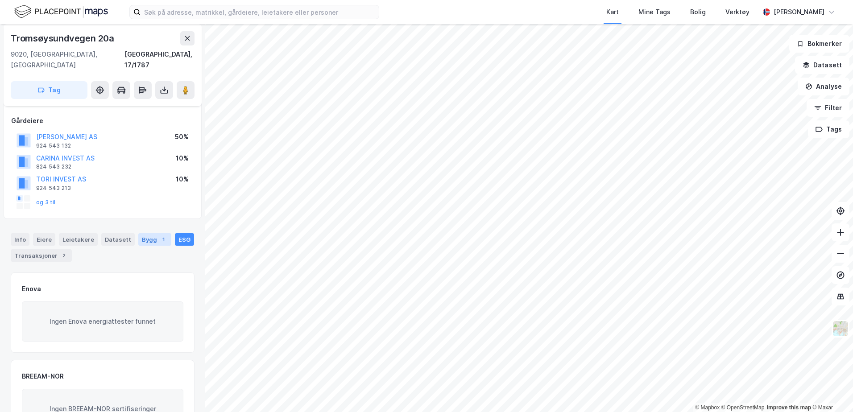
click at [159, 235] on div "1" at bounding box center [163, 239] width 9 height 9
